Goal: Register for event/course

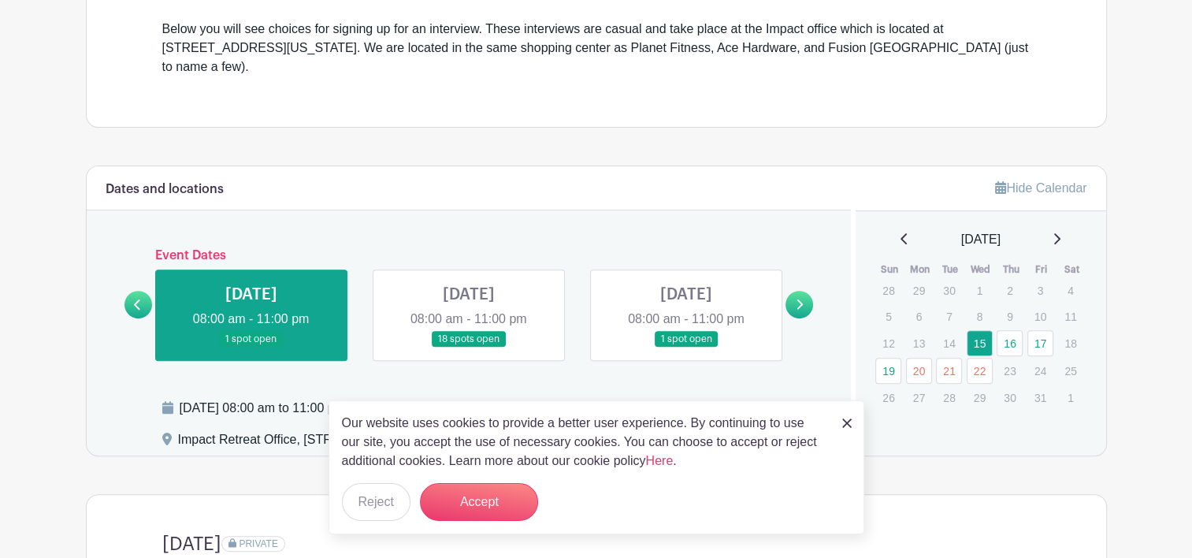
scroll to position [514, 0]
click at [469, 348] on link at bounding box center [469, 348] width 0 height 0
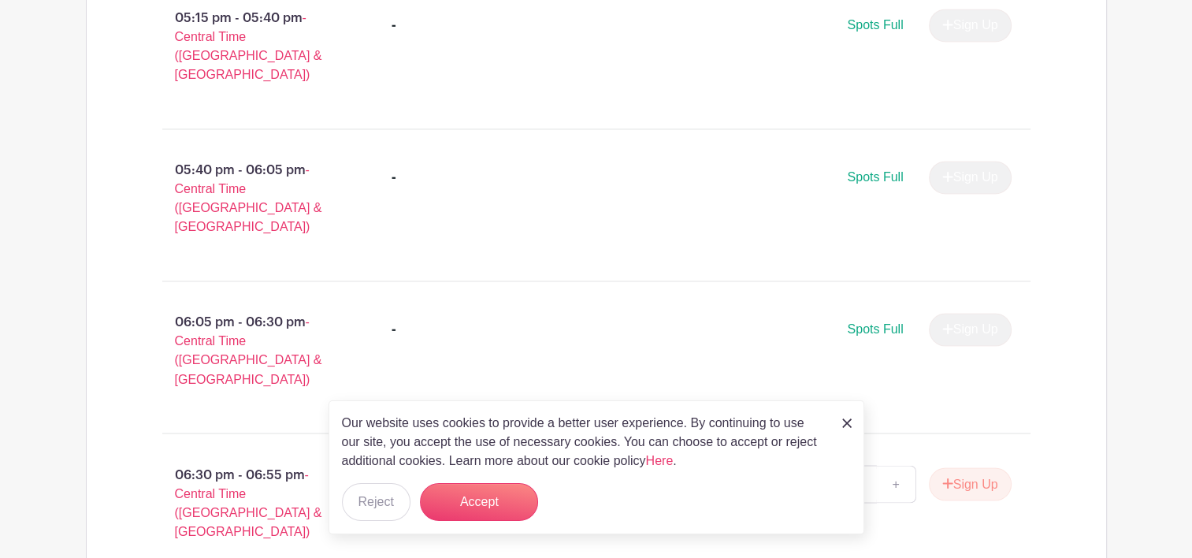
scroll to position [2620, 0]
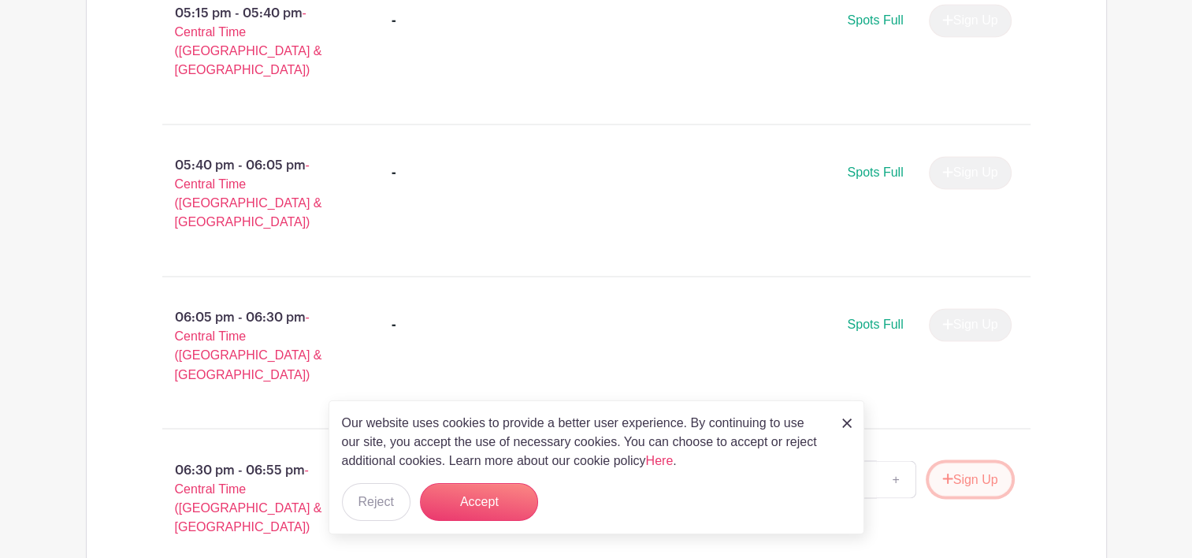
click at [944, 473] on icon "submit" at bounding box center [948, 478] width 10 height 10
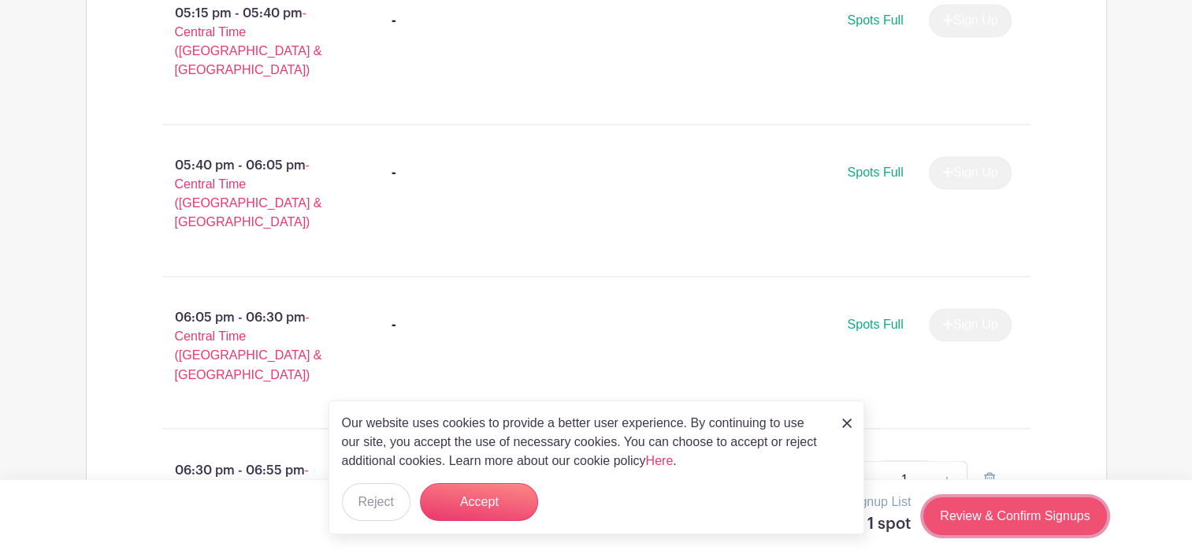
click at [1028, 516] on link "Review & Confirm Signups" at bounding box center [1015, 516] width 183 height 38
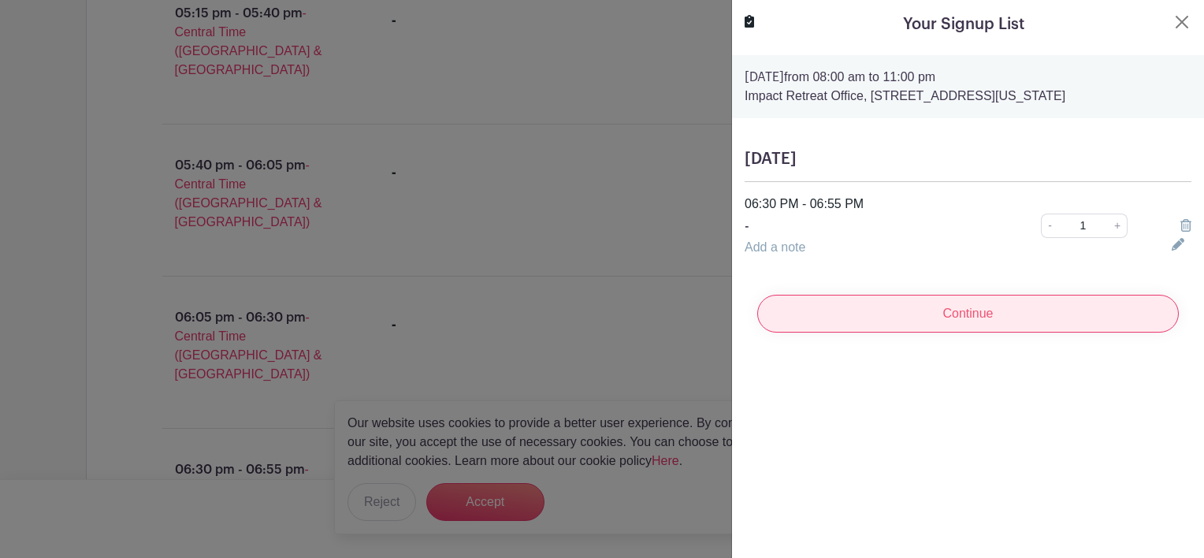
click at [961, 313] on input "Continue" at bounding box center [968, 314] width 422 height 38
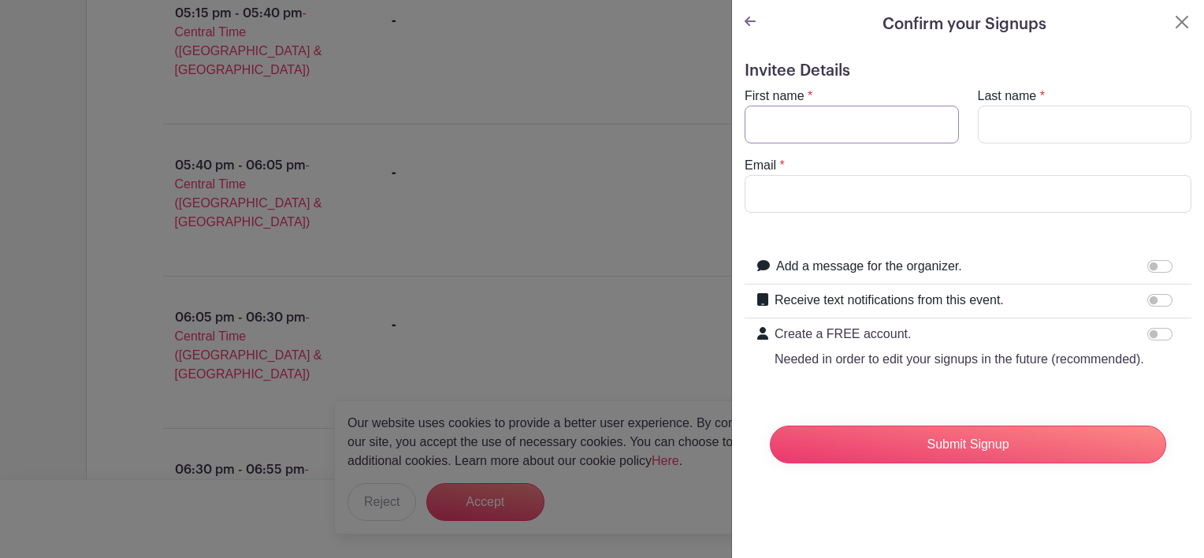
click at [850, 121] on input "First name" at bounding box center [852, 125] width 214 height 38
type input "Gabby"
click at [1019, 136] on input "Last name" at bounding box center [1085, 125] width 214 height 38
type input "[PERSON_NAME]"
click at [869, 189] on input "Email" at bounding box center [968, 194] width 447 height 38
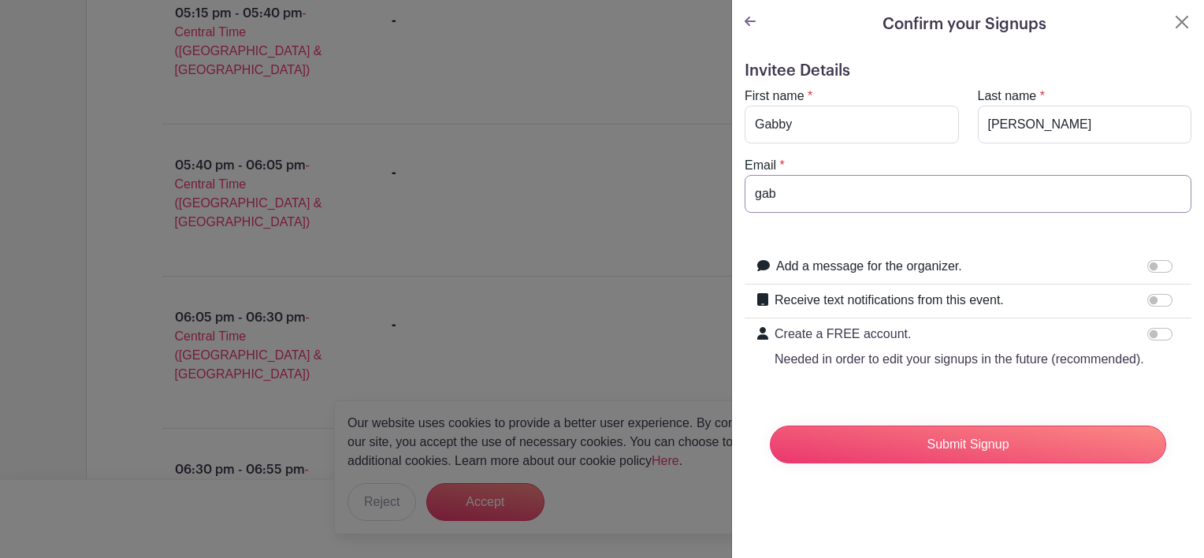
type input "[EMAIL_ADDRESS][DOMAIN_NAME]"
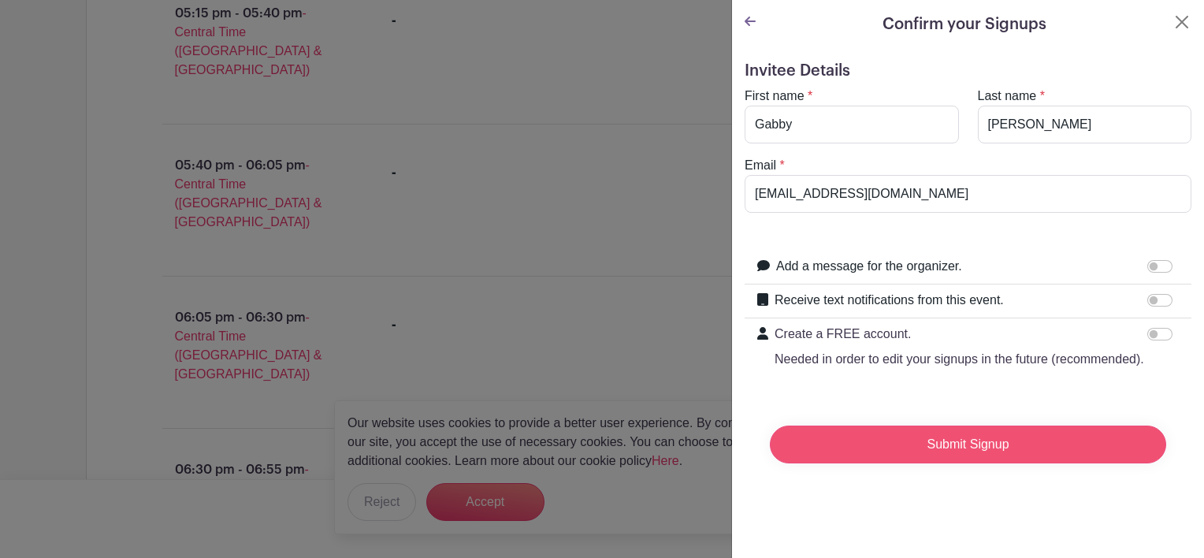
click at [969, 463] on input "Submit Signup" at bounding box center [968, 445] width 396 height 38
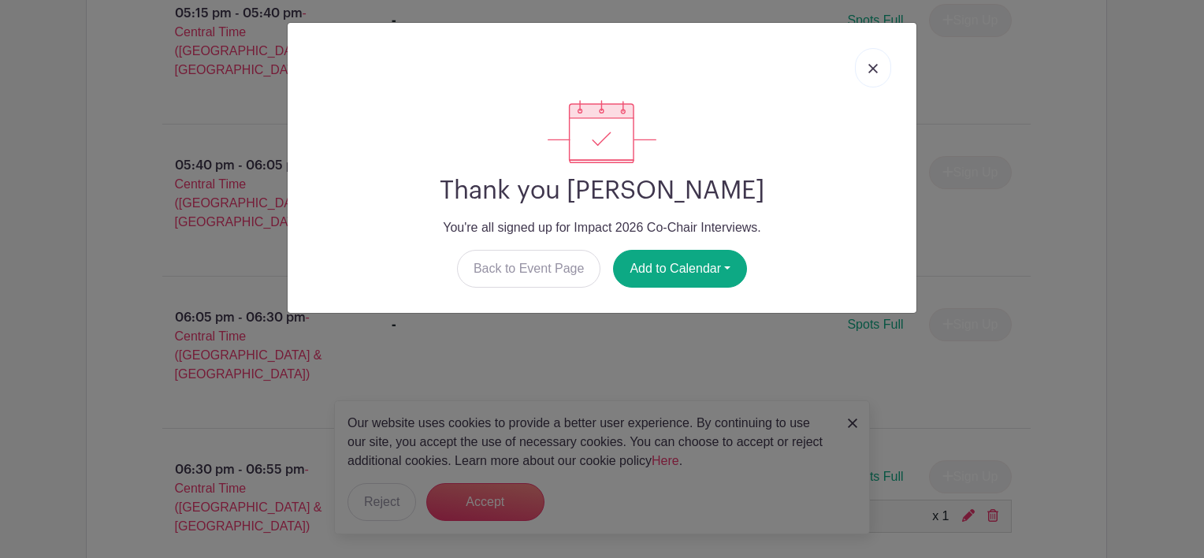
click at [879, 68] on link at bounding box center [873, 67] width 36 height 39
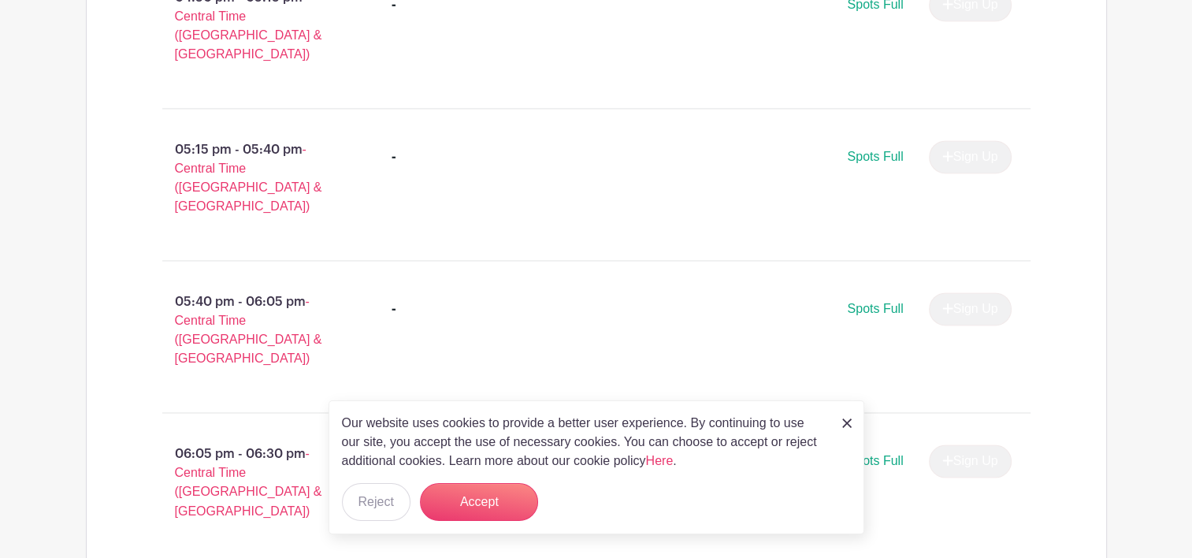
scroll to position [2710, 0]
